Goal: Task Accomplishment & Management: Use online tool/utility

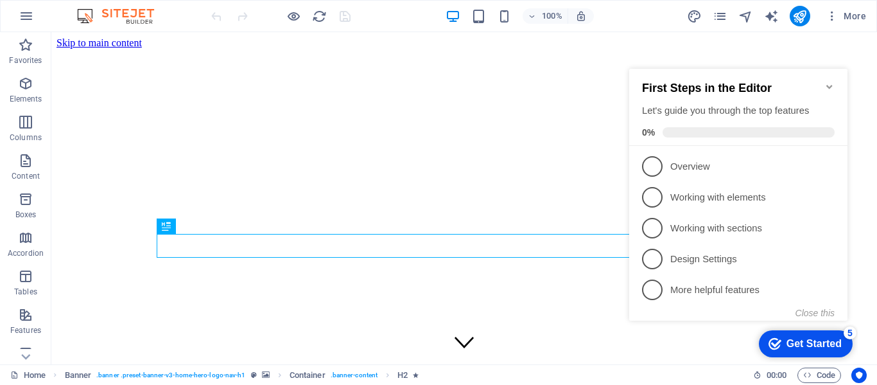
click at [832, 85] on icon "Minimize checklist" at bounding box center [829, 87] width 6 height 4
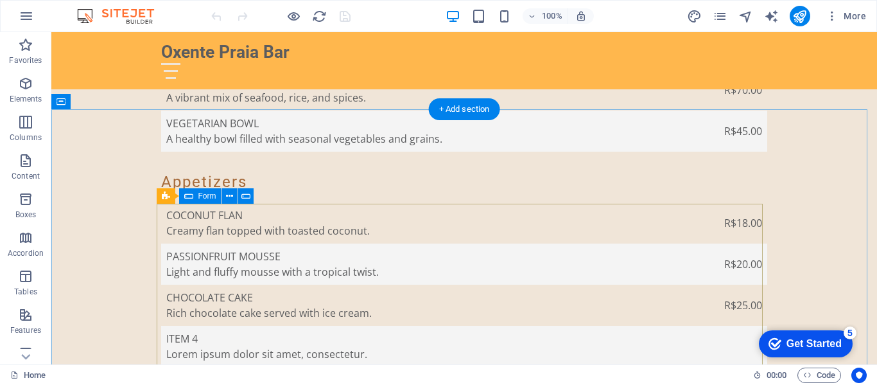
scroll to position [2376, 0]
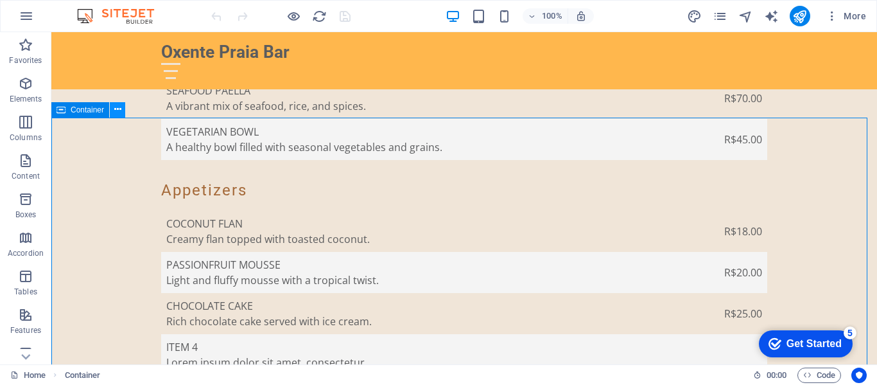
click at [118, 109] on icon at bounding box center [117, 109] width 7 height 13
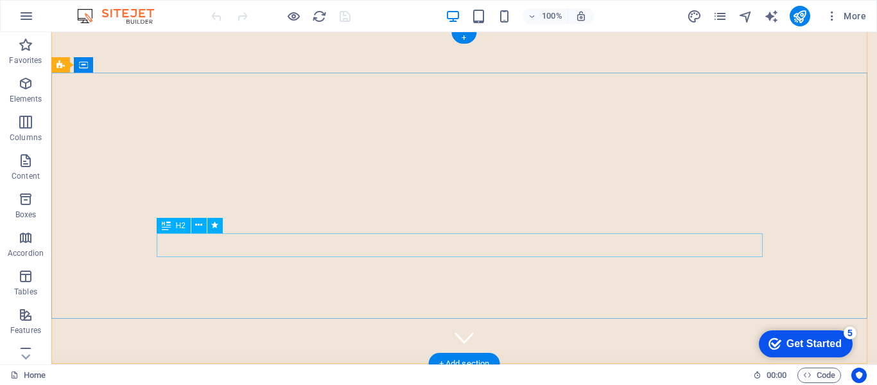
scroll to position [0, 0]
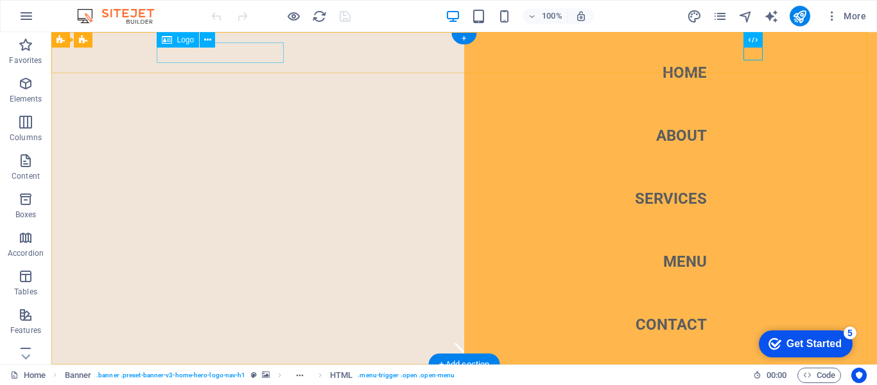
click at [237, 374] on div "Oxente Praia Bar" at bounding box center [464, 384] width 606 height 21
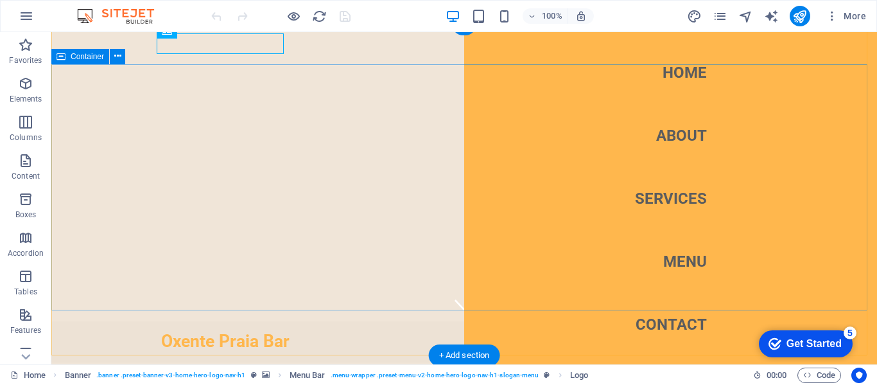
scroll to position [128, 0]
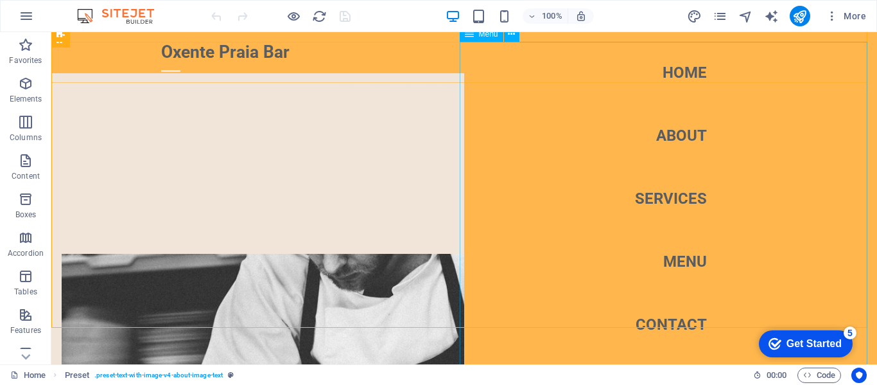
scroll to position [64, 0]
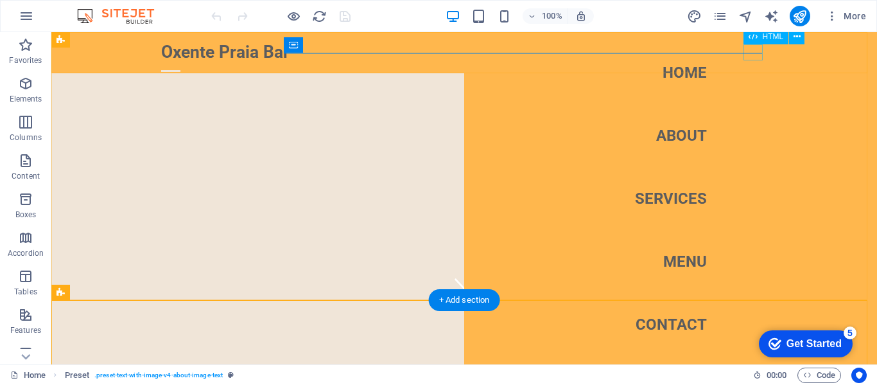
click at [180, 63] on div at bounding box center [170, 71] width 19 height 16
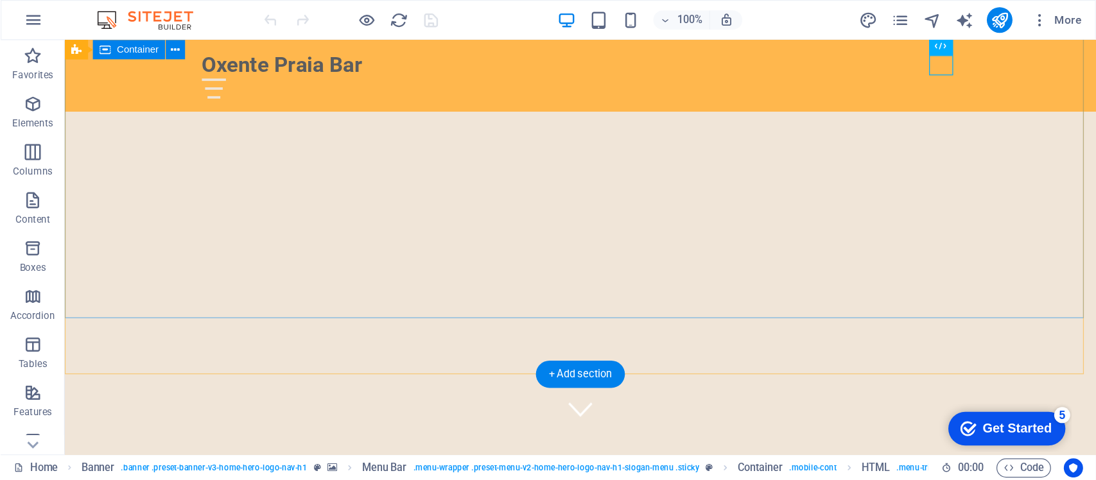
scroll to position [0, 0]
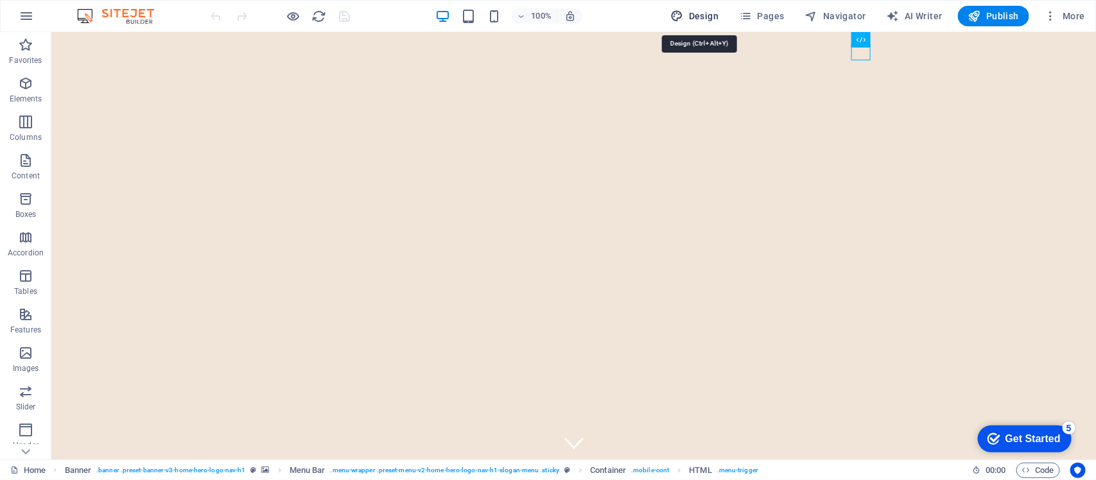
click at [708, 11] on span "Design" at bounding box center [695, 16] width 48 height 13
select select "px"
select select "200"
select select "px"
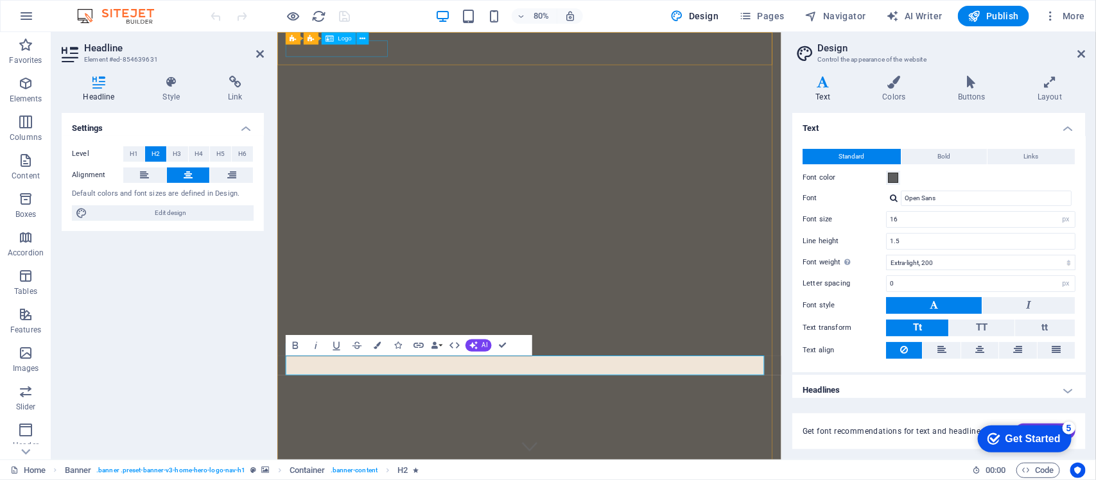
drag, startPoint x: 396, startPoint y: 48, endPoint x: 599, endPoint y: 44, distance: 202.3
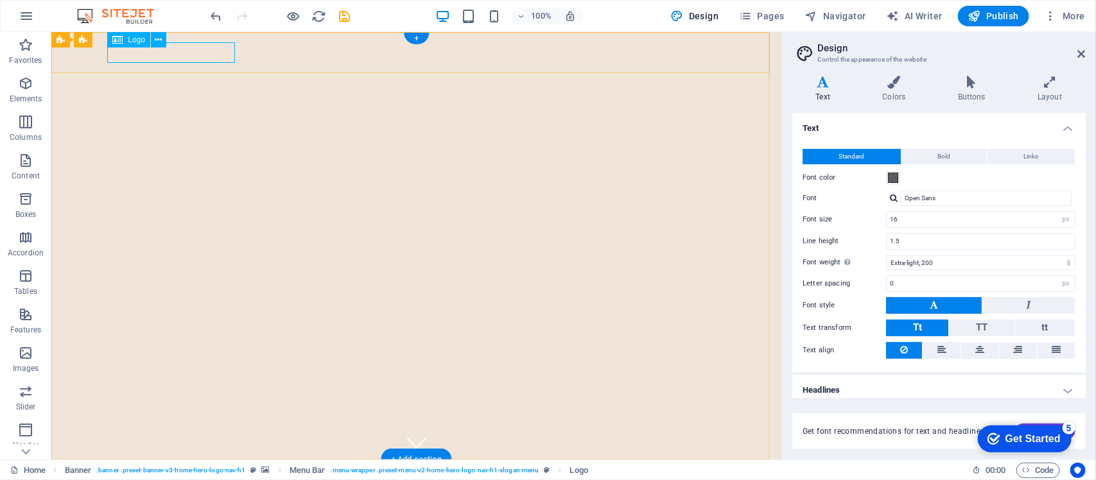
click at [173, 384] on div "Oxente Praia Bar" at bounding box center [416, 479] width 606 height 21
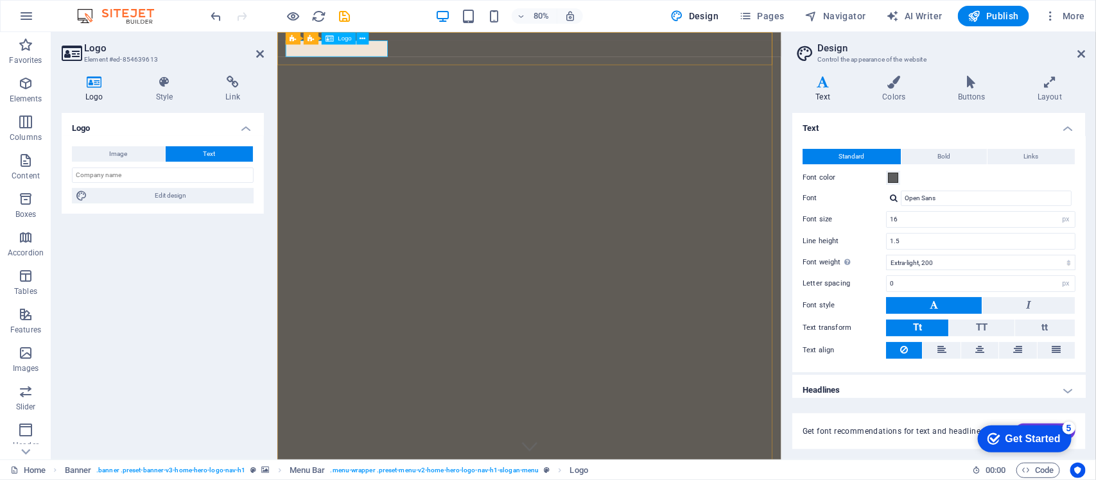
click at [120, 175] on input "text" at bounding box center [163, 175] width 182 height 15
type input "O"
click at [140, 158] on button "Image" at bounding box center [118, 153] width 93 height 15
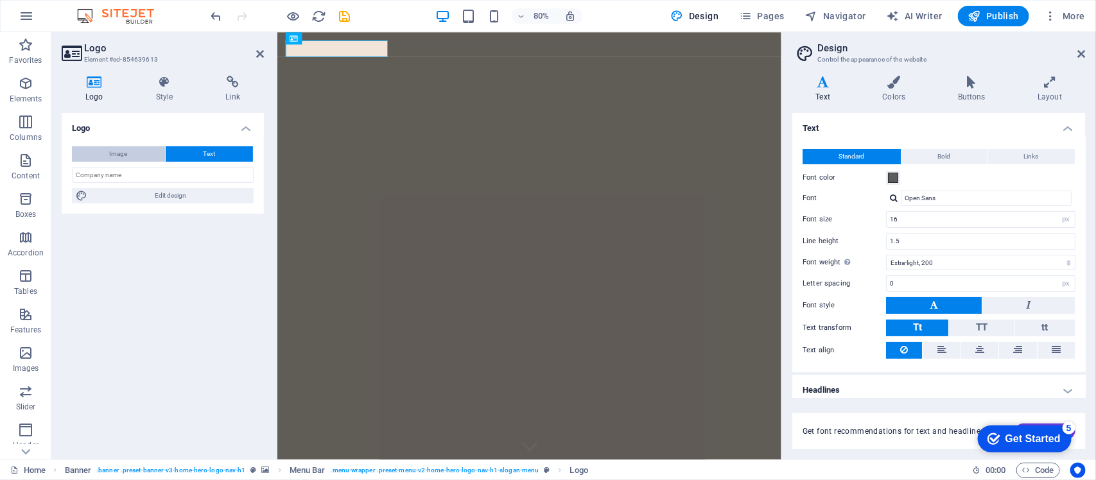
select select "DISABLED_OPTION_VALUE"
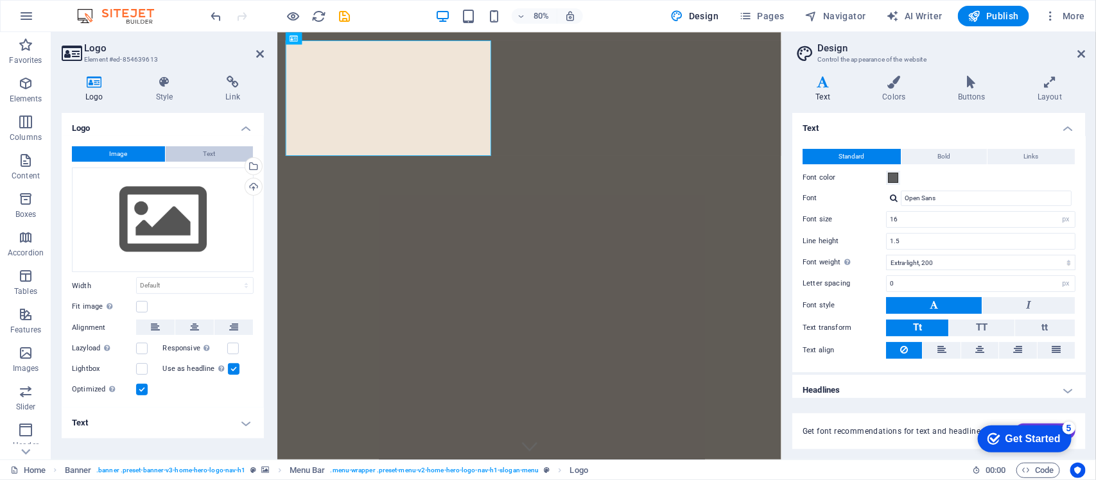
click at [180, 152] on button "Text" at bounding box center [209, 153] width 87 height 15
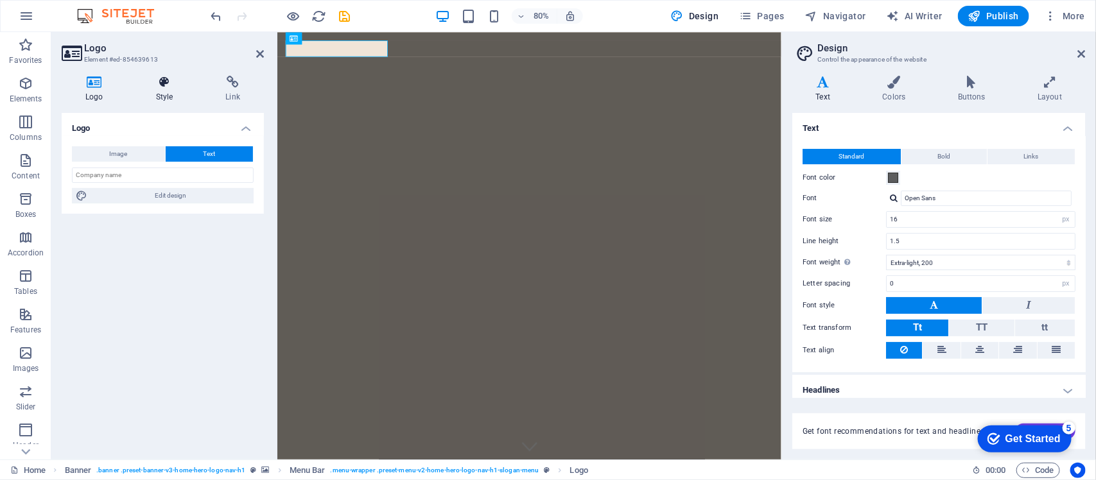
click at [154, 90] on h4 "Style" at bounding box center [167, 89] width 70 height 27
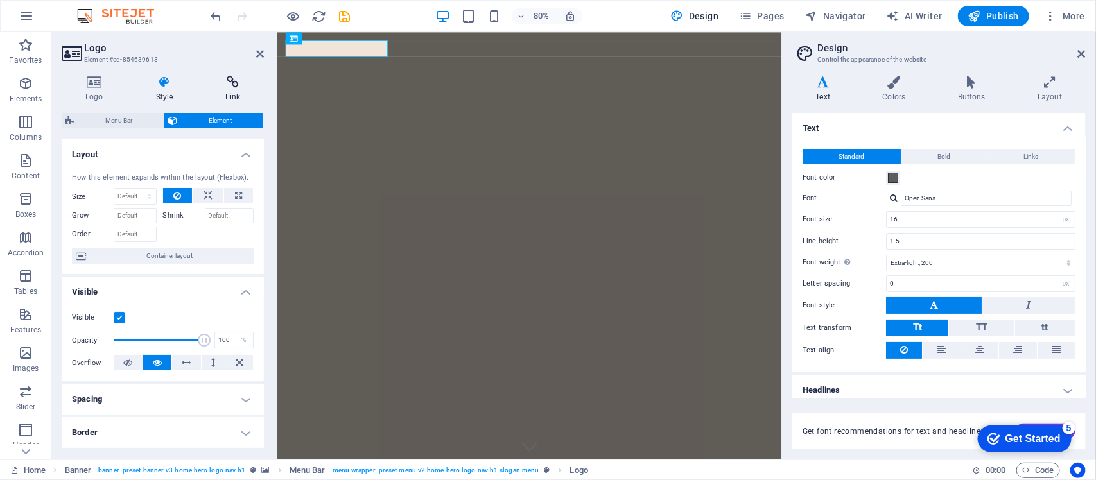
click at [225, 91] on h4 "Link" at bounding box center [233, 89] width 62 height 27
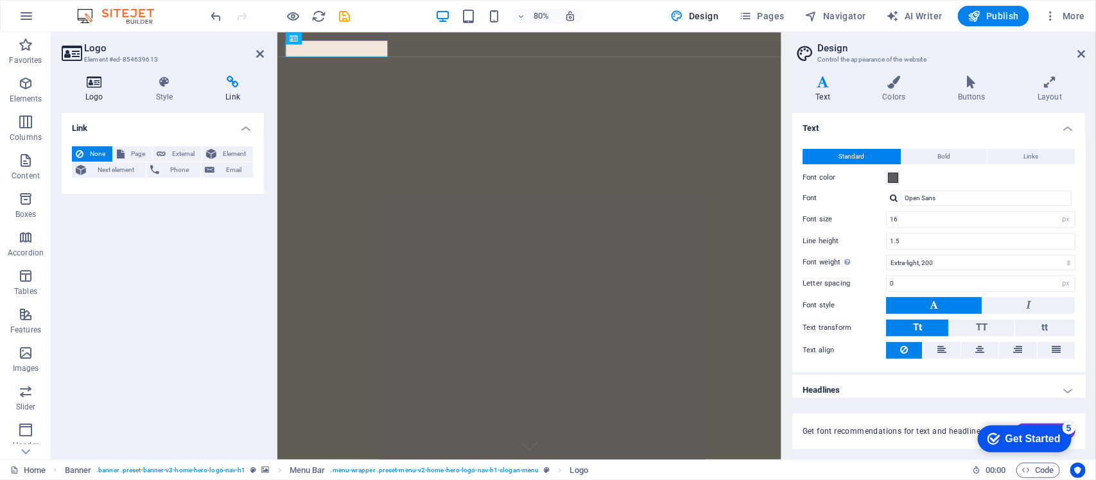
click at [80, 97] on h4 "Logo" at bounding box center [97, 89] width 71 height 27
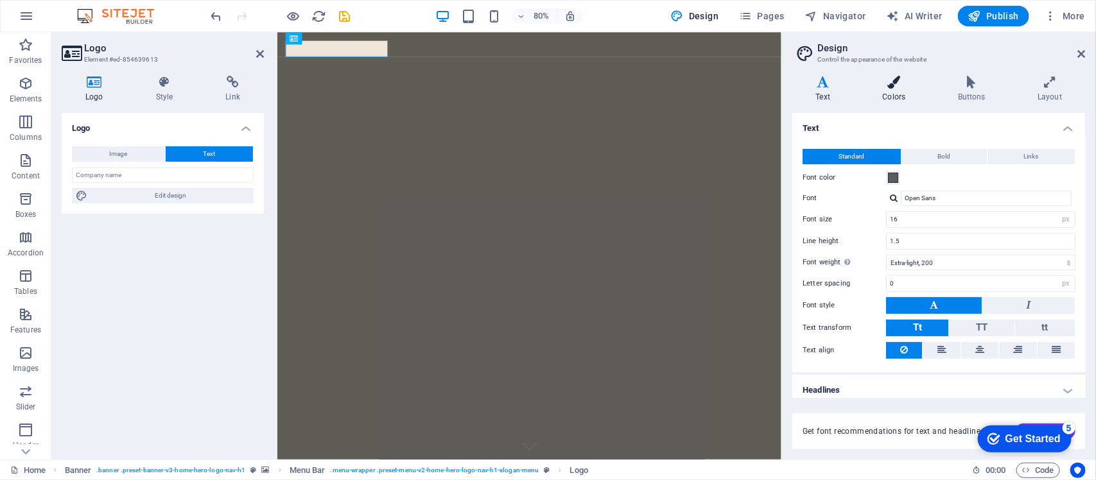
click at [877, 87] on icon at bounding box center [894, 82] width 70 height 13
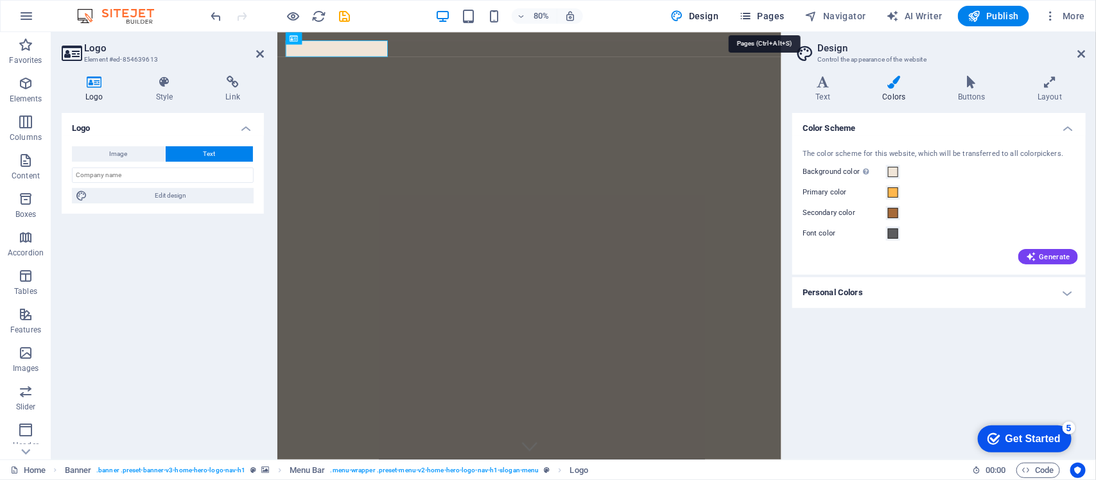
click at [752, 11] on icon "button" at bounding box center [745, 16] width 13 height 13
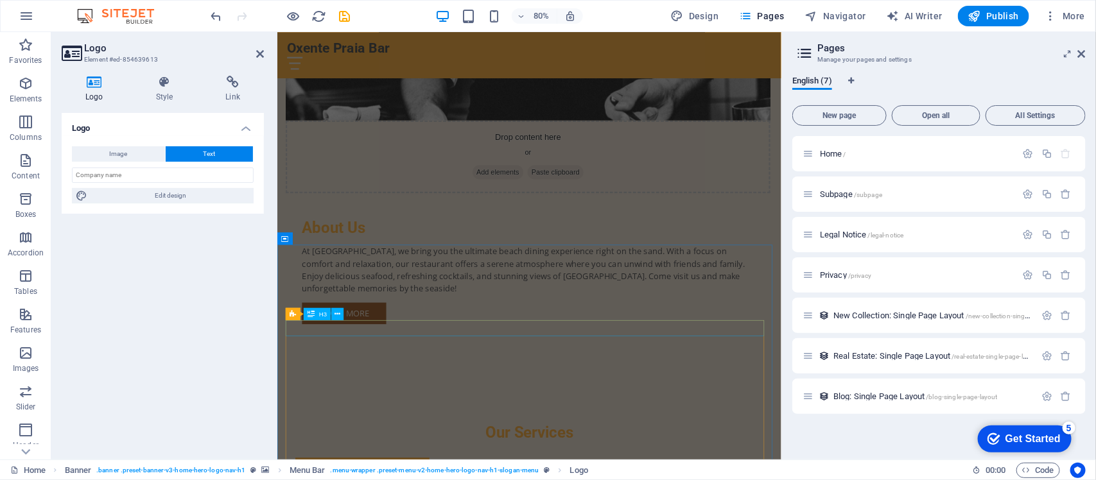
scroll to position [1044, 0]
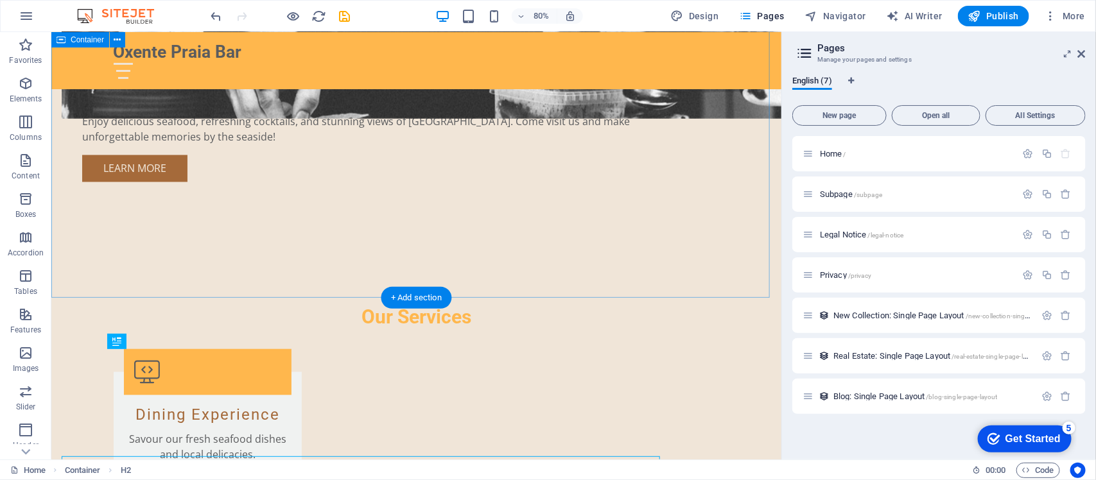
scroll to position [936, 0]
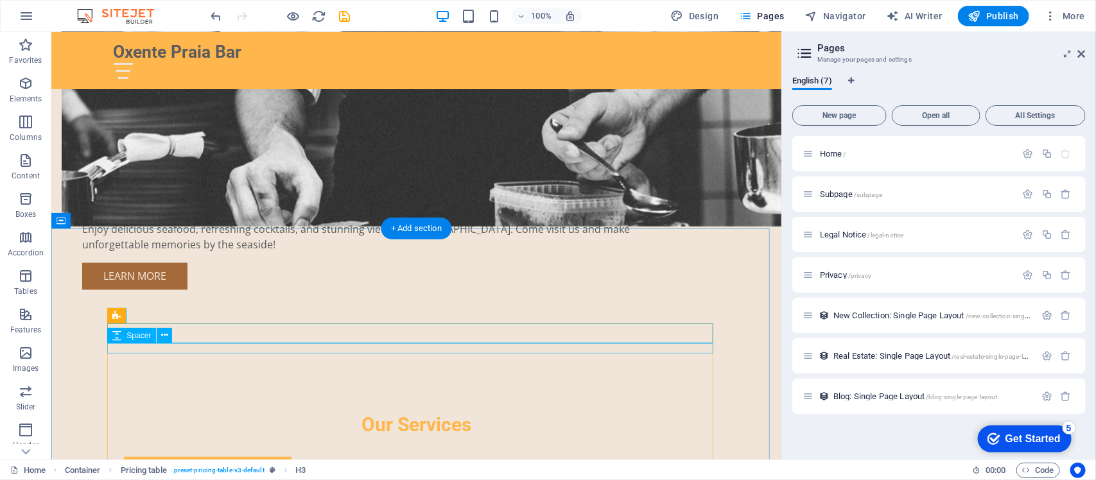
scroll to position [1096, 0]
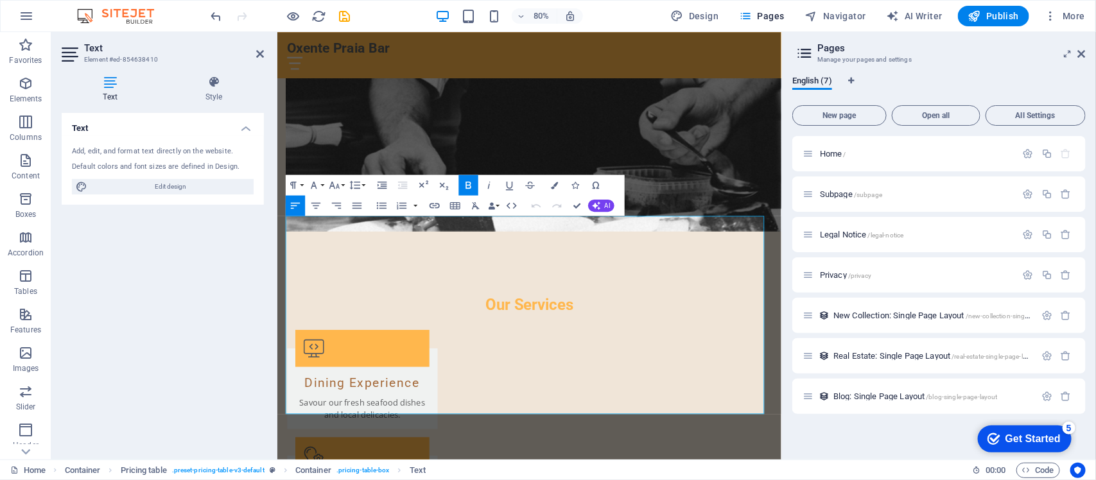
scroll to position [1204, 0]
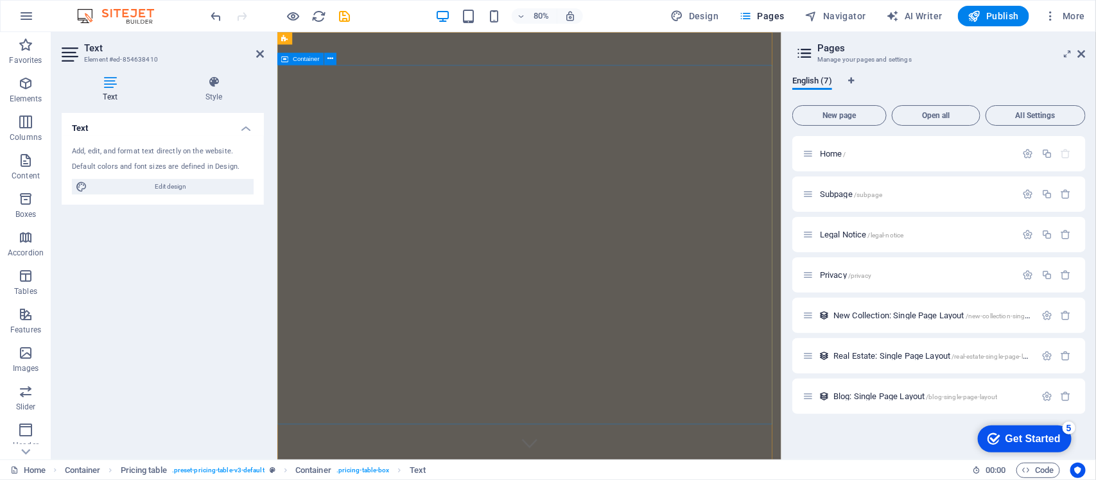
scroll to position [0, 0]
click at [840, 8] on button "Navigator" at bounding box center [835, 16] width 71 height 21
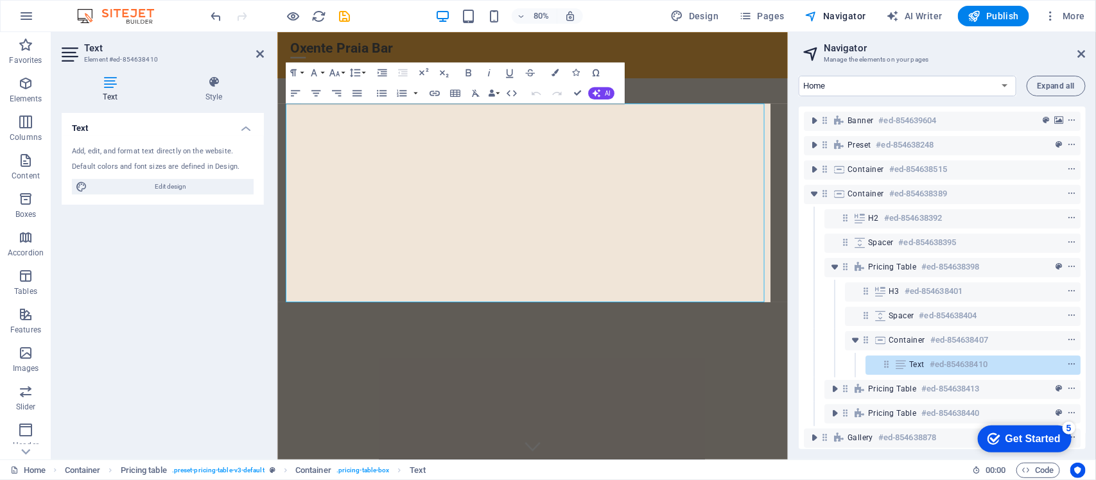
scroll to position [1344, 0]
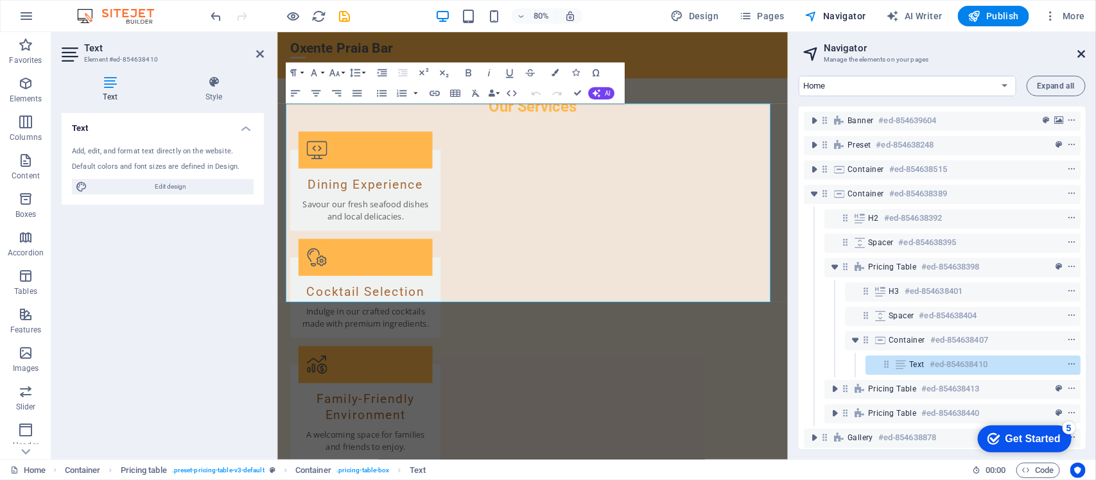
click at [877, 53] on icon at bounding box center [1082, 54] width 8 height 10
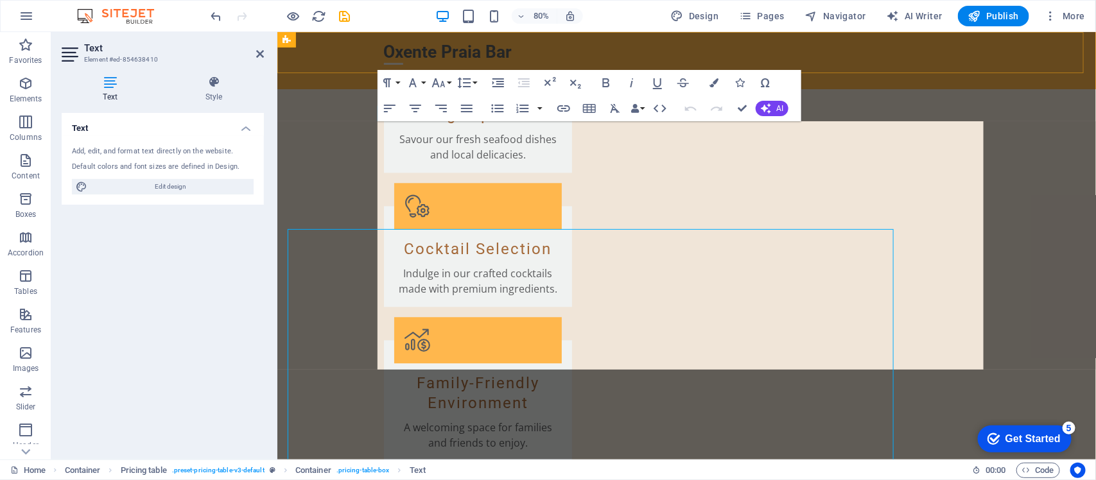
scroll to position [1237, 0]
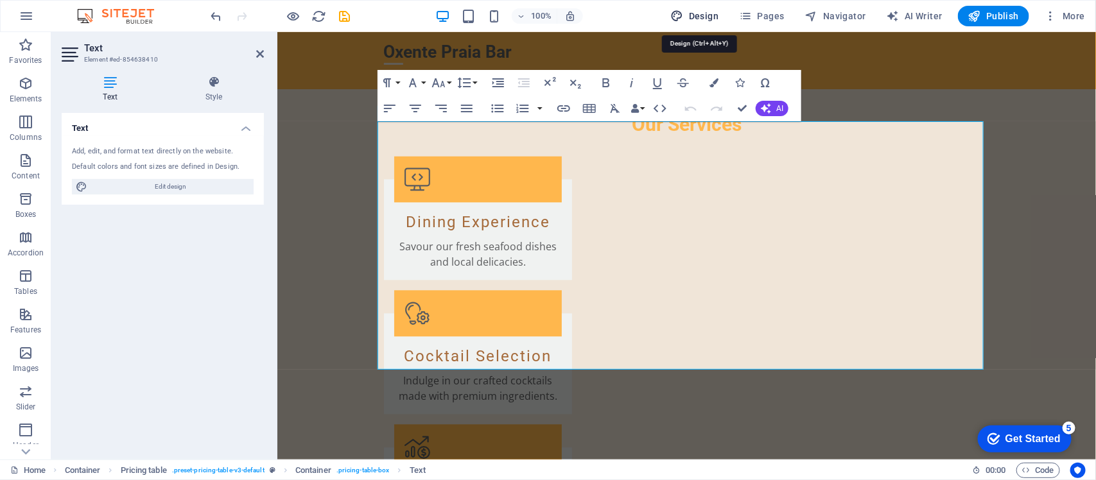
click at [711, 11] on span "Design" at bounding box center [695, 16] width 48 height 13
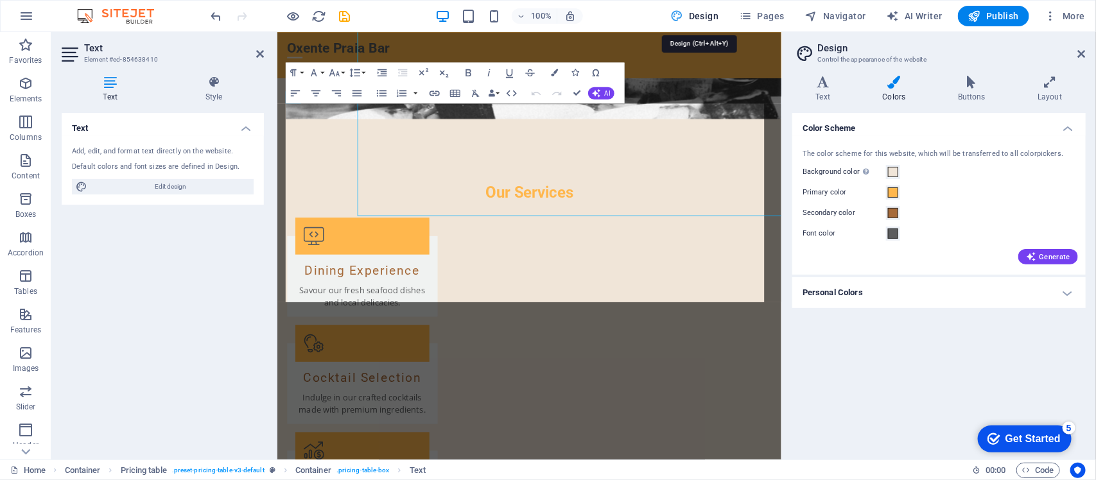
scroll to position [1344, 0]
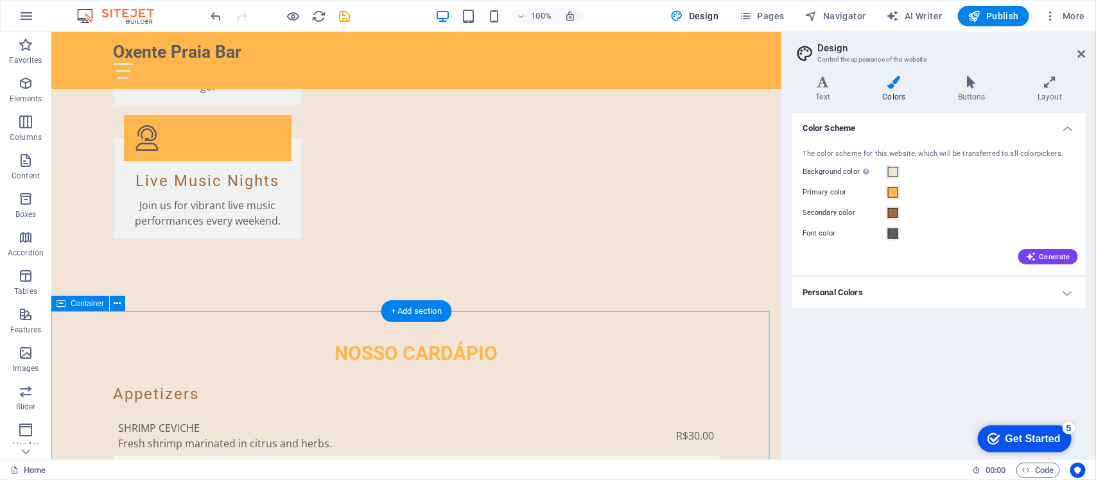
scroll to position [2280, 0]
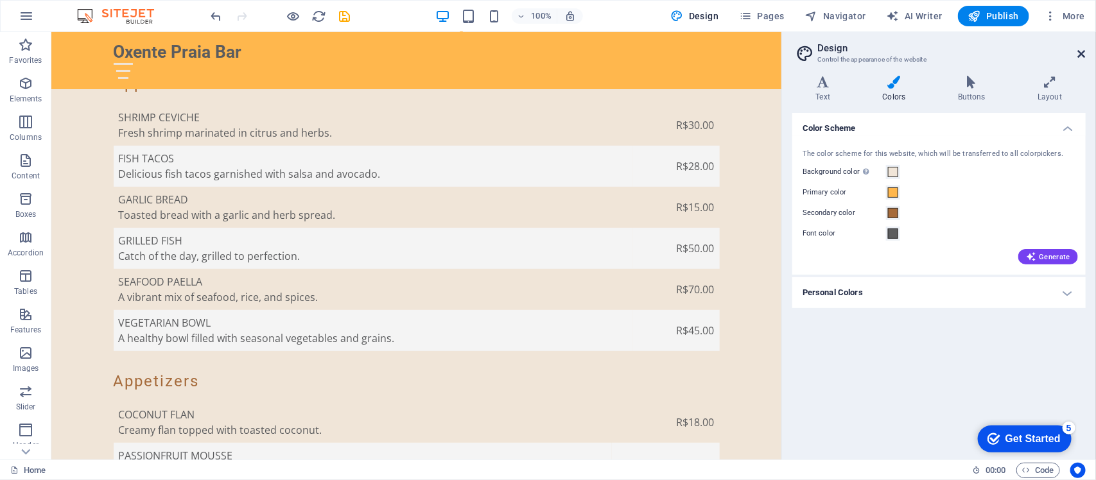
click at [877, 55] on icon at bounding box center [1082, 54] width 8 height 10
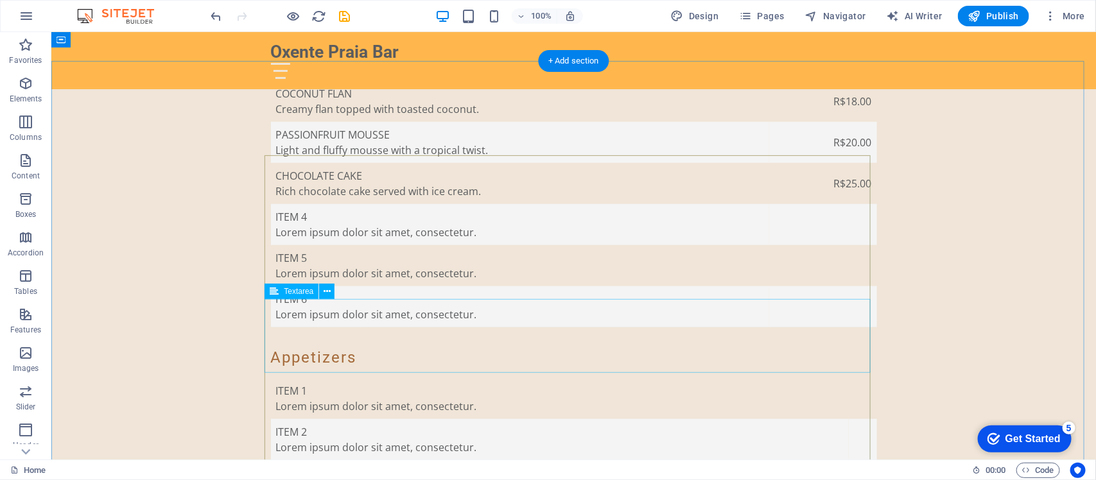
scroll to position [2441, 0]
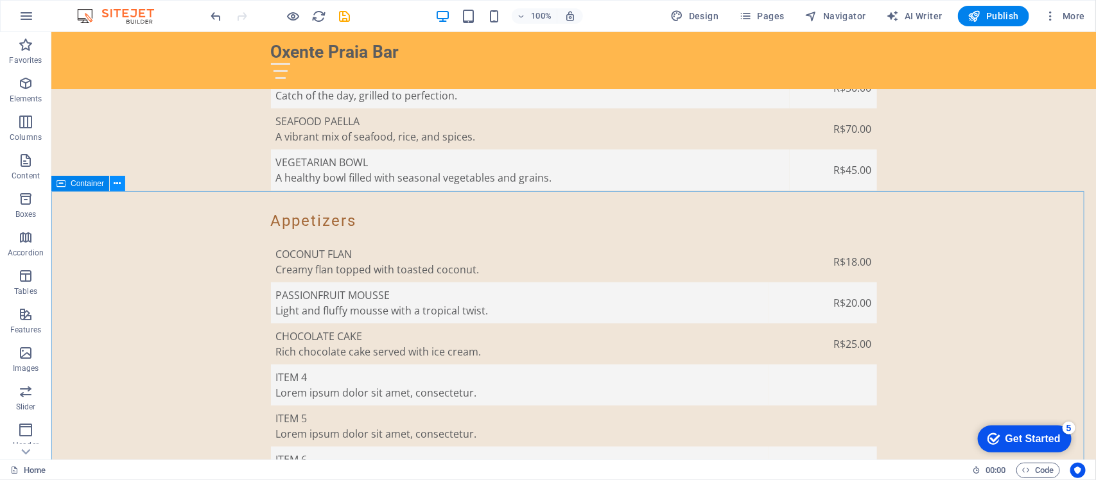
click at [118, 181] on icon at bounding box center [117, 183] width 7 height 13
click at [116, 184] on icon at bounding box center [117, 183] width 7 height 13
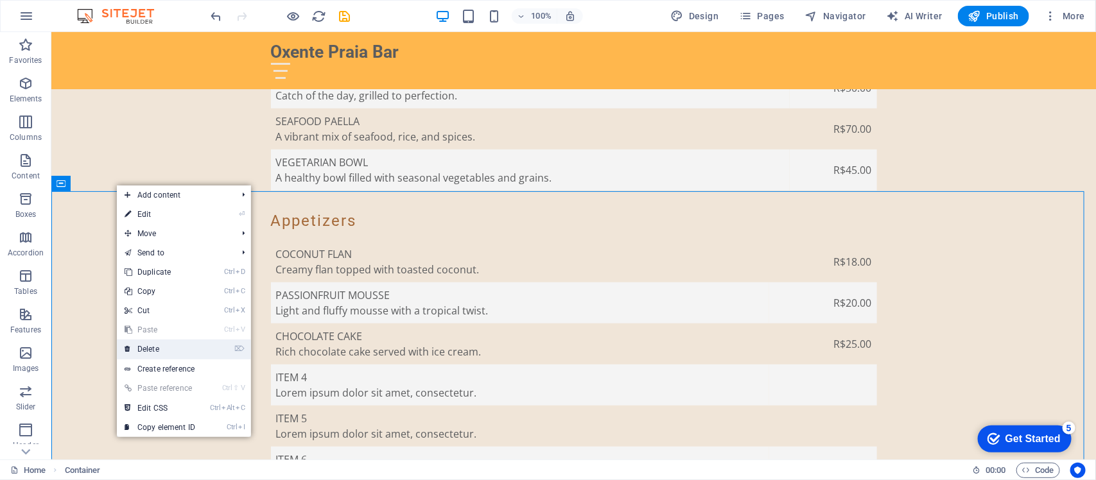
click at [165, 351] on link "⌦ Delete" at bounding box center [160, 349] width 86 height 19
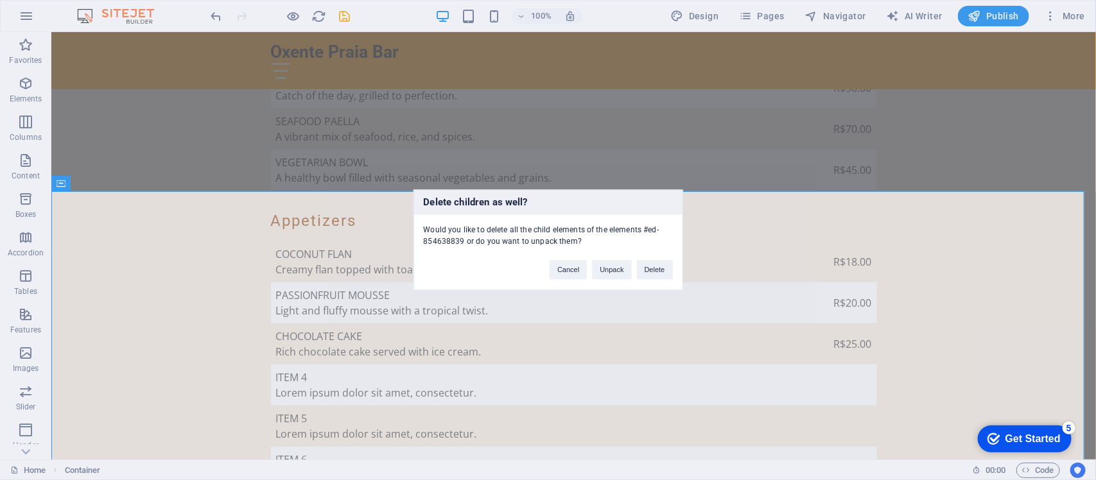
click at [26, 12] on div "Delete children as well? Would you like to delete all the child elements of the…" at bounding box center [548, 240] width 1096 height 480
click at [28, 16] on div "Delete children as well? Would you like to delete all the child elements of the…" at bounding box center [548, 240] width 1096 height 480
